Goal: Information Seeking & Learning: Find specific page/section

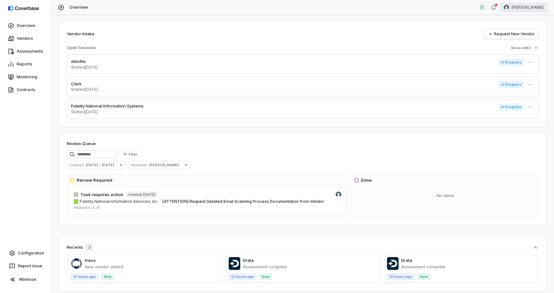
click at [520, 9] on html "Overview Vendors Assessments Reports Monitoring Contracts Configuration Report …" at bounding box center [277, 146] width 554 height 293
click at [519, 58] on div "Log out" at bounding box center [520, 59] width 49 height 10
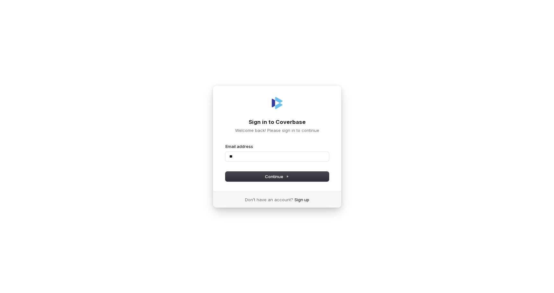
type input "*"
click at [0, 293] on com-1password-button at bounding box center [0, 293] width 0 height 0
type input "**********"
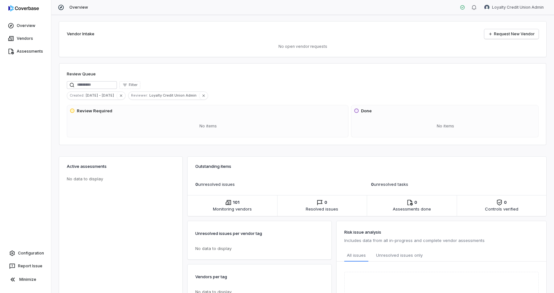
click at [165, 212] on div "Active assessments No data to display" at bounding box center [120, 258] width 123 height 203
click at [27, 38] on link "Vendors" at bounding box center [25, 39] width 49 height 12
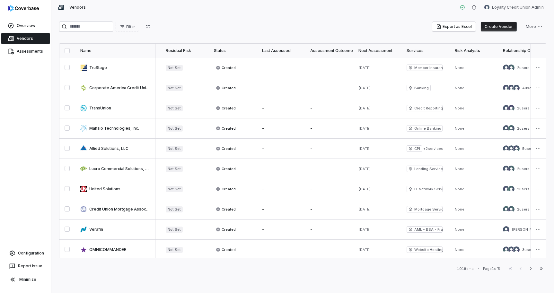
scroll to position [0, 191]
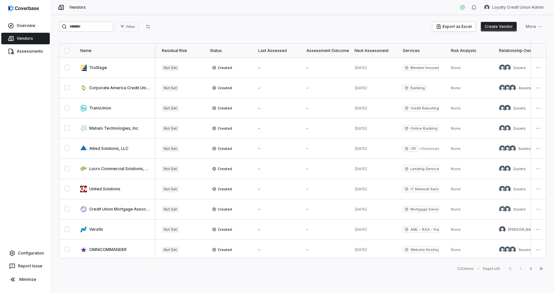
click at [387, 48] on th "Next Assessment" at bounding box center [374, 51] width 48 height 14
click at [382, 49] on div "Next Assessment" at bounding box center [374, 50] width 38 height 5
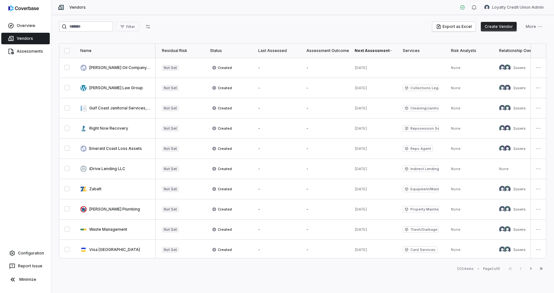
click at [387, 50] on div "Next Assessment" at bounding box center [374, 50] width 38 height 5
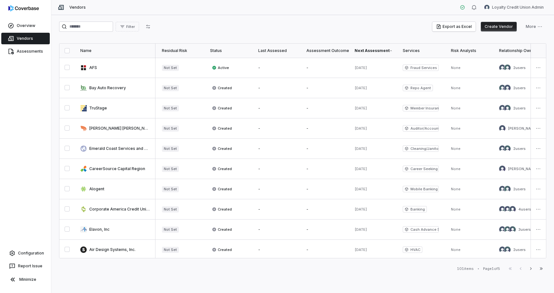
click at [387, 50] on div "Next Assessment" at bounding box center [374, 50] width 38 height 5
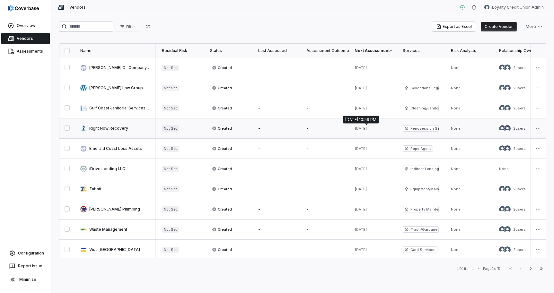
click at [360, 130] on span "Aug 16, 2025" at bounding box center [361, 128] width 13 height 4
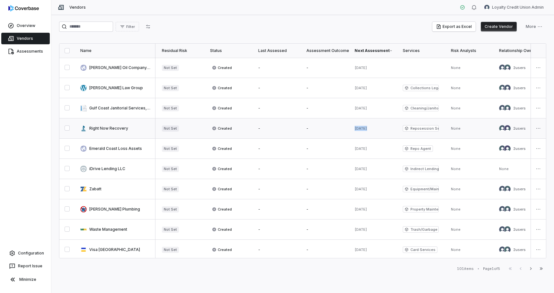
click at [360, 130] on span "Aug 16, 2025" at bounding box center [361, 128] width 13 height 4
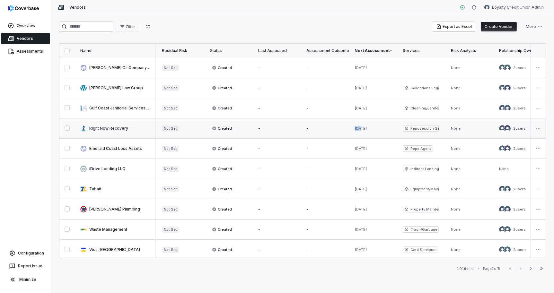
click at [360, 130] on span "Aug 16, 2025" at bounding box center [361, 128] width 13 height 4
click at [361, 129] on span "Aug 16, 2025" at bounding box center [361, 128] width 13 height 4
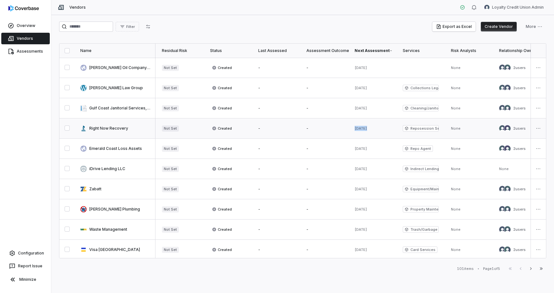
click at [361, 129] on span "Aug 16, 2025" at bounding box center [361, 128] width 13 height 4
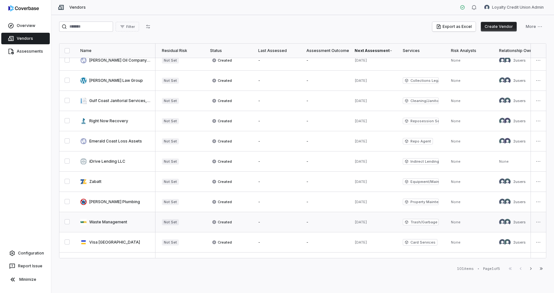
click at [367, 223] on span "Oct 2, 2025" at bounding box center [361, 222] width 13 height 4
click at [367, 121] on span "Aug 16, 2025" at bounding box center [361, 121] width 13 height 4
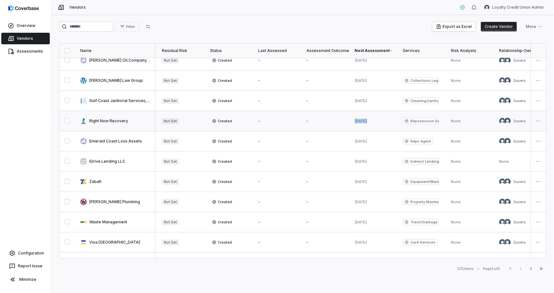
click at [367, 121] on span "Aug 16, 2025" at bounding box center [361, 121] width 13 height 4
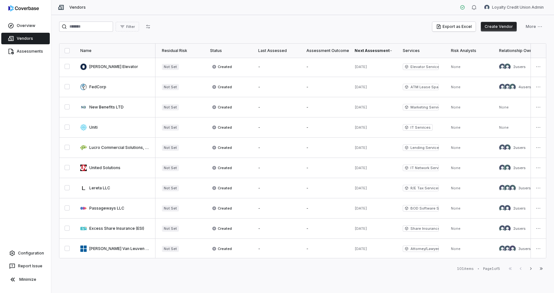
scroll to position [305, 191]
click at [25, 255] on link "Configuration" at bounding box center [26, 254] width 46 height 12
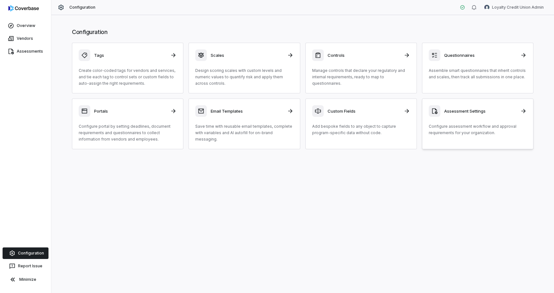
click at [448, 111] on h3 "Assessment Settings" at bounding box center [480, 111] width 72 height 6
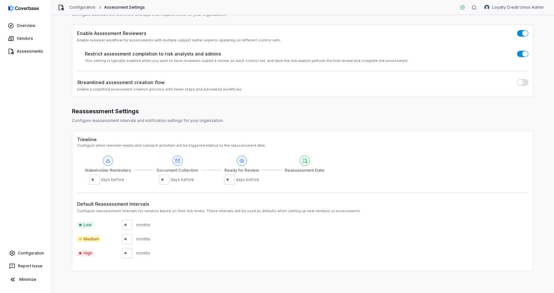
scroll to position [32, 0]
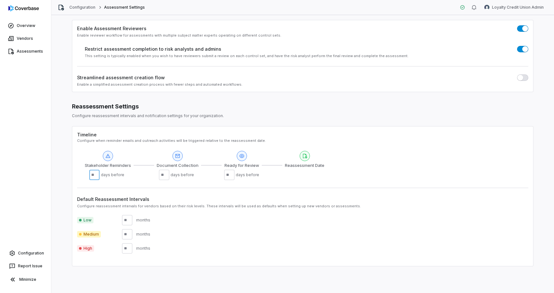
click at [93, 177] on input "**" at bounding box center [94, 175] width 10 height 10
type input "***"
click at [182, 188] on div "Default Reassessment Intervals Configure reassessment intervals for vendors bas…" at bounding box center [302, 225] width 451 height 74
click at [193, 212] on div "Low months Medium months High months" at bounding box center [302, 232] width 451 height 44
click at [128, 222] on input "number" at bounding box center [127, 220] width 10 height 10
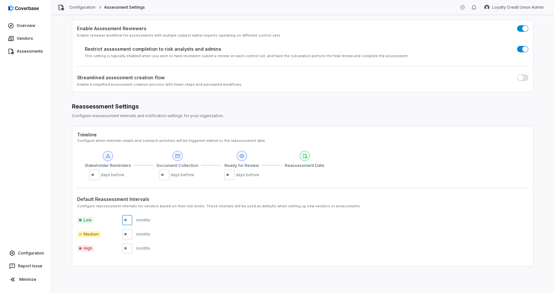
click at [128, 222] on input "number" at bounding box center [127, 220] width 10 height 10
click at [128, 248] on input "number" at bounding box center [127, 249] width 10 height 10
click at [183, 253] on div "High months" at bounding box center [302, 249] width 451 height 10
click at [127, 219] on input "number" at bounding box center [127, 220] width 10 height 10
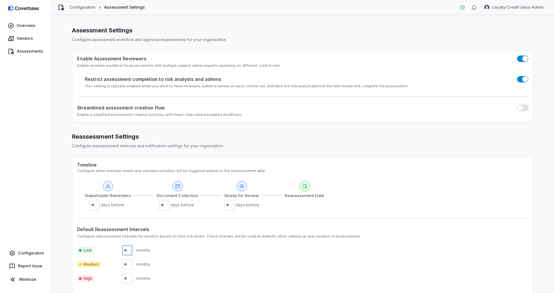
scroll to position [0, 0]
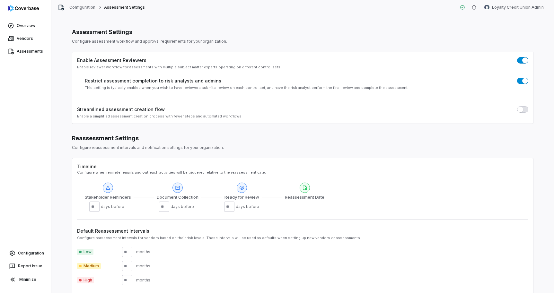
click at [177, 268] on div "Medium months" at bounding box center [302, 266] width 451 height 10
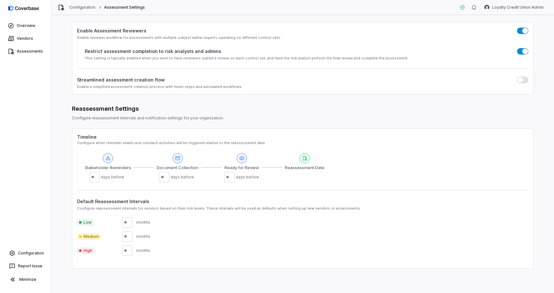
scroll to position [32, 0]
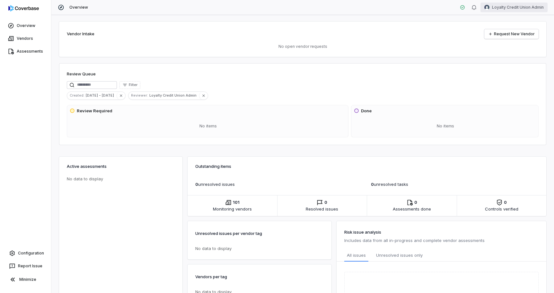
click at [493, 7] on html "Overview Vendors Assessments Configuration Report Issue Minimize Overview Loyal…" at bounding box center [277, 146] width 554 height 293
click at [503, 58] on icon at bounding box center [502, 59] width 5 height 5
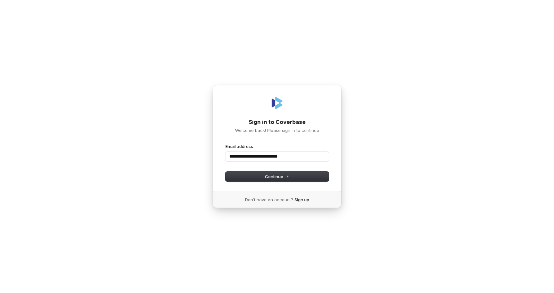
type input "**********"
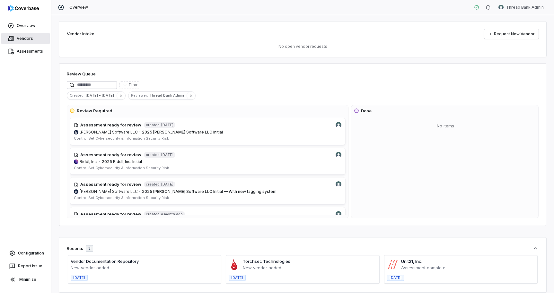
click at [26, 39] on link "Vendors" at bounding box center [25, 39] width 49 height 12
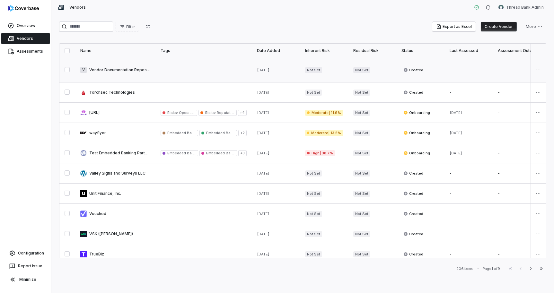
click at [135, 72] on link at bounding box center [115, 70] width 80 height 24
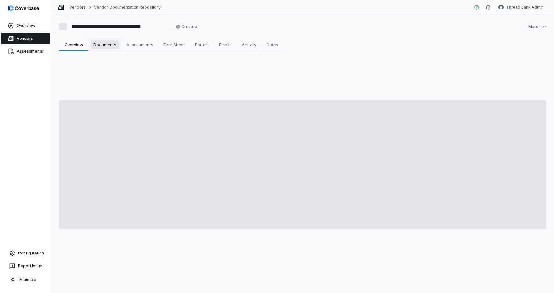
click at [101, 45] on span "Documents" at bounding box center [105, 44] width 28 height 8
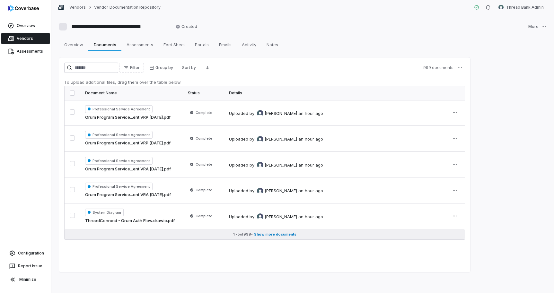
click at [265, 234] on span "Show more documents" at bounding box center [275, 234] width 42 height 5
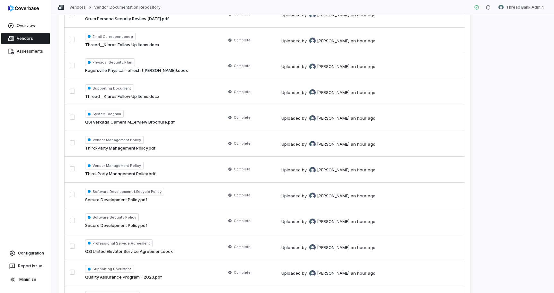
scroll to position [1526, 0]
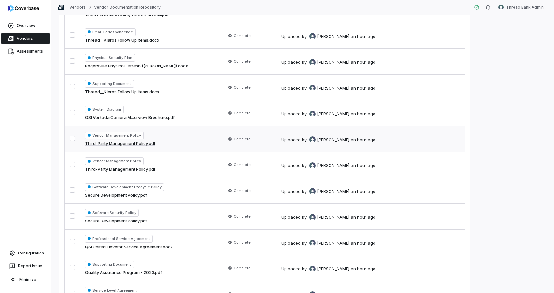
click at [168, 135] on div "Vendor Management Policy Third-Party Management Policy.pdf" at bounding box center [150, 139] width 131 height 15
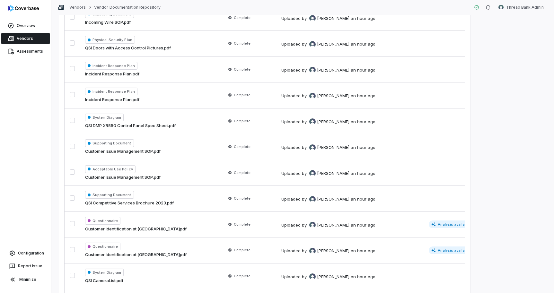
scroll to position [2324, 0]
